Goal: Task Accomplishment & Management: Complete application form

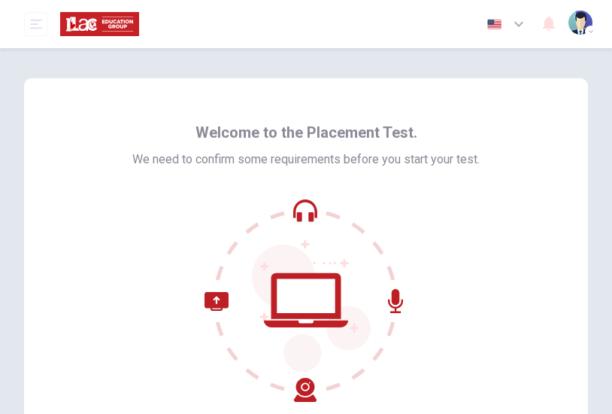
click at [301, 49] on div "Welcome to the Placement Test. We need to confirm some requirements before you …" at bounding box center [306, 294] width 612 height 493
click at [326, 104] on div "Welcome to the Placement Test. We need to confirm some requirements before you …" at bounding box center [306, 255] width 564 height 354
click at [583, 26] on img "button" at bounding box center [581, 23] width 24 height 24
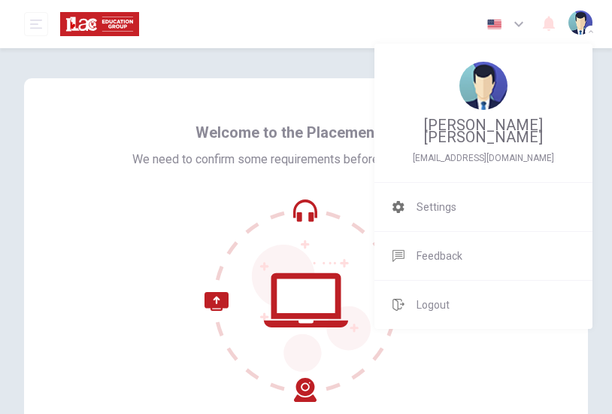
click at [334, 153] on div at bounding box center [306, 207] width 612 height 414
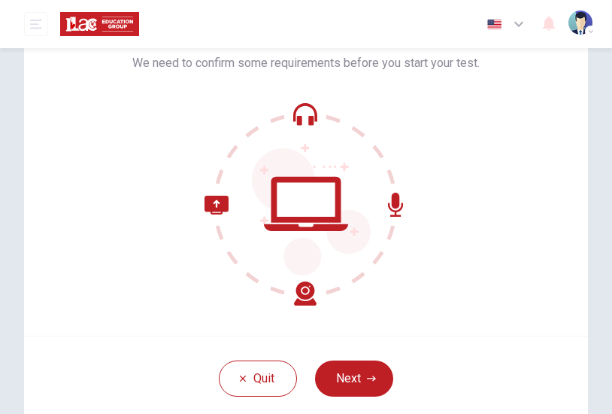
scroll to position [168, 0]
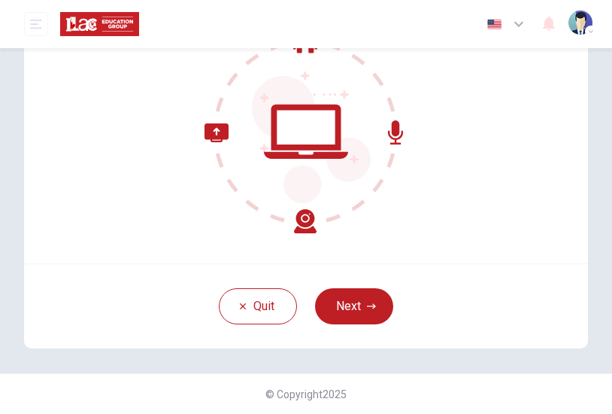
click at [334, 323] on div "Quit Next" at bounding box center [306, 305] width 564 height 85
click at [351, 307] on button "Next" at bounding box center [354, 306] width 78 height 36
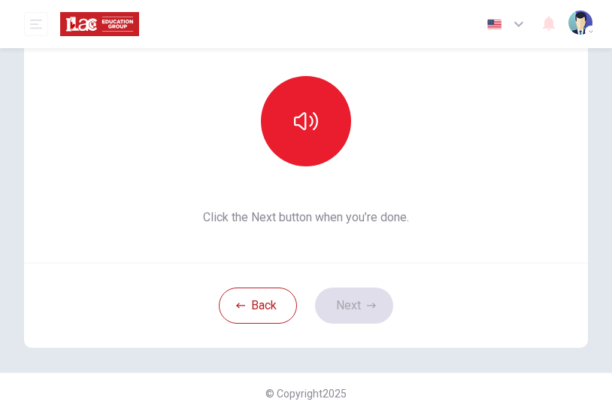
scroll to position [152, 0]
click at [337, 90] on div at bounding box center [306, 122] width 162 height 90
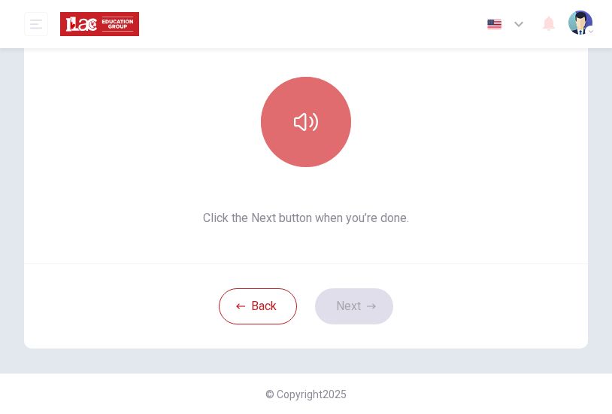
click at [329, 109] on button "button" at bounding box center [306, 122] width 90 height 90
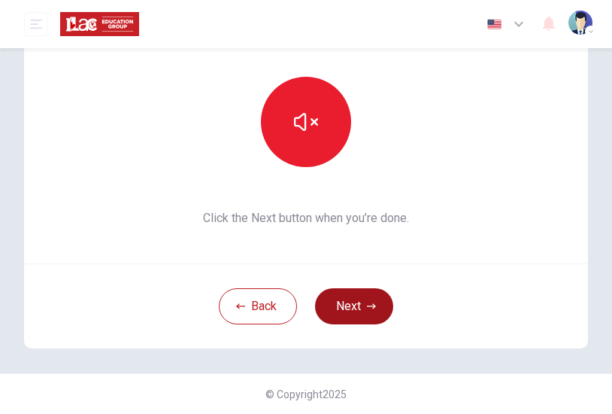
click at [357, 296] on button "Next" at bounding box center [354, 306] width 78 height 36
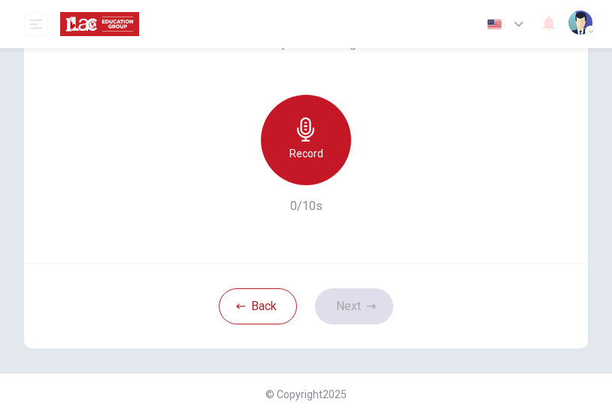
click at [332, 135] on div "Record" at bounding box center [306, 140] width 90 height 90
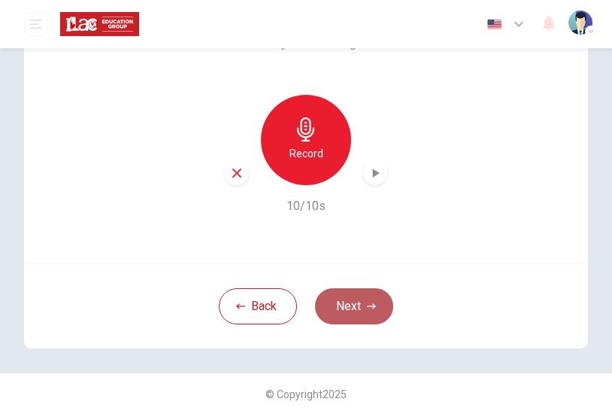
click at [372, 301] on button "Next" at bounding box center [354, 306] width 78 height 36
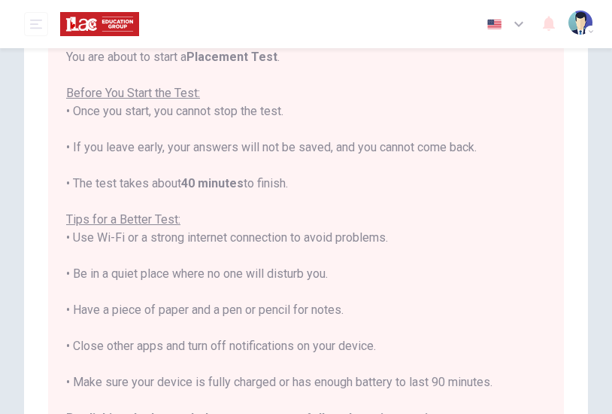
scroll to position [150, 0]
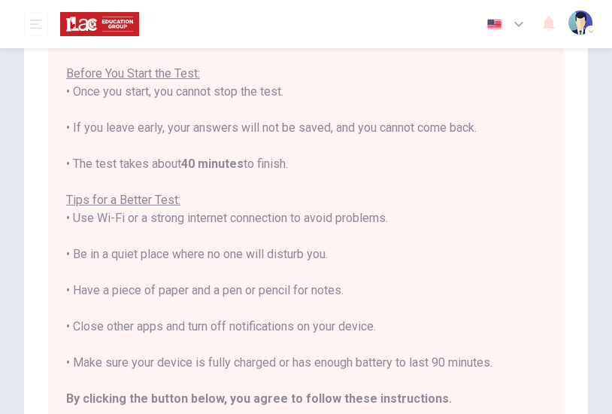
drag, startPoint x: 355, startPoint y: 289, endPoint x: 59, endPoint y: 293, distance: 295.6
click at [59, 293] on div "You are about to start a Placement Test . Before You Start the Test: • Once you…" at bounding box center [306, 237] width 516 height 451
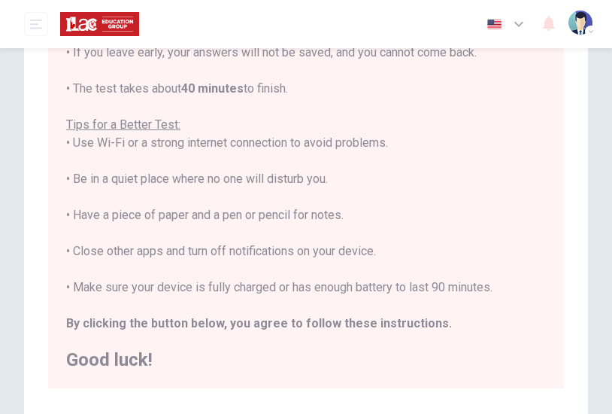
scroll to position [301, 0]
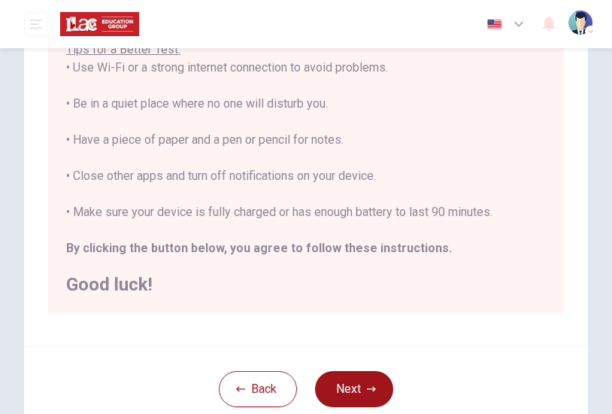
click at [353, 389] on button "Next" at bounding box center [354, 389] width 78 height 36
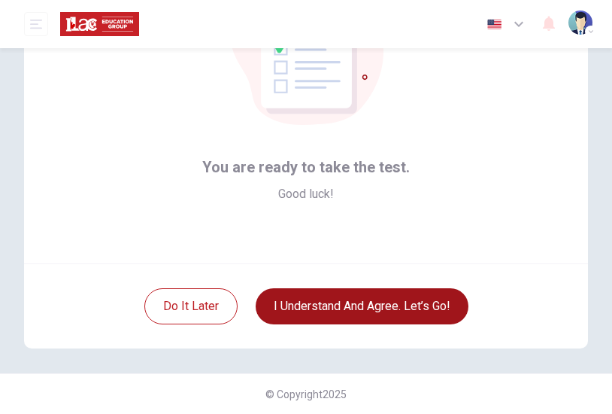
click at [420, 304] on button "I understand and agree. Let’s go!" at bounding box center [362, 306] width 213 height 36
